Goal: Check status: Check status

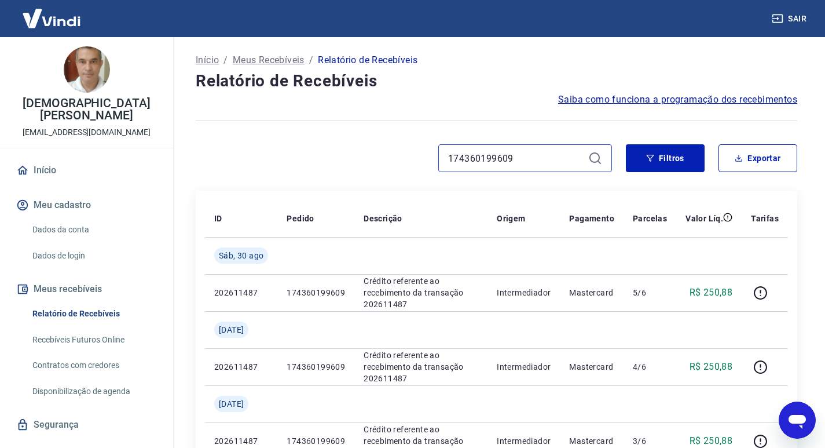
click at [494, 164] on input "174360199609" at bounding box center [516, 157] width 136 height 17
paste input "5102726342"
type input "175102726342"
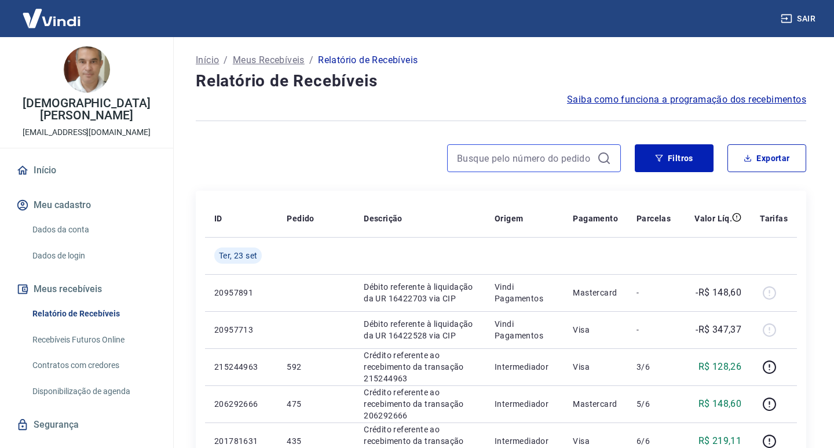
click at [554, 157] on input at bounding box center [525, 157] width 136 height 17
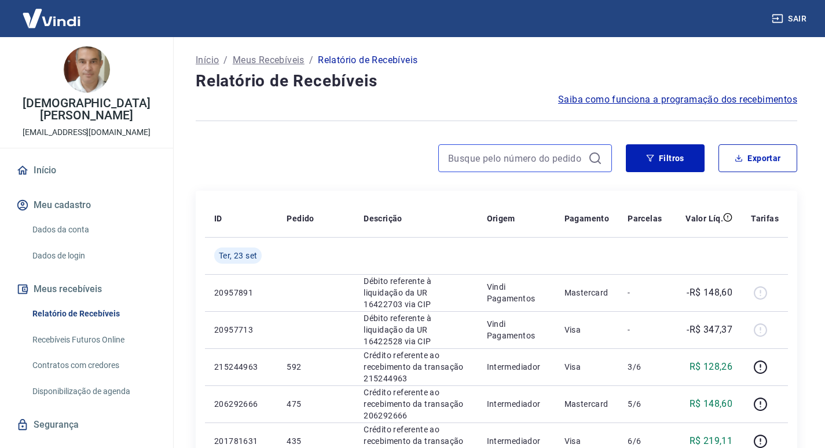
paste input "175102726342"
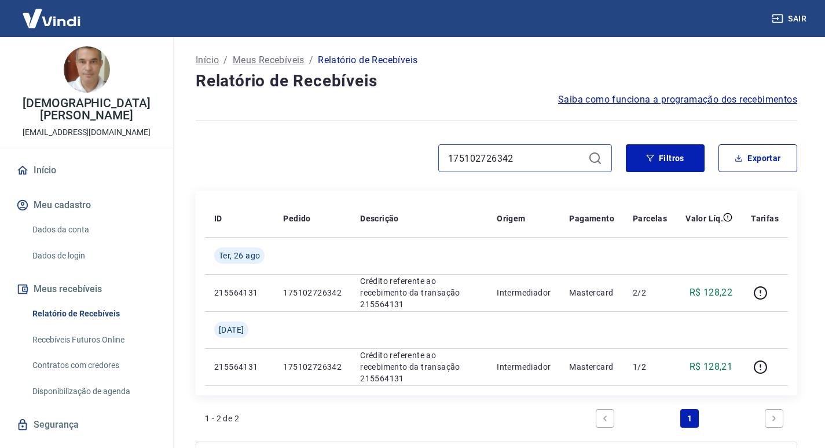
type input "175102726342"
